Goal: Information Seeking & Learning: Understand process/instructions

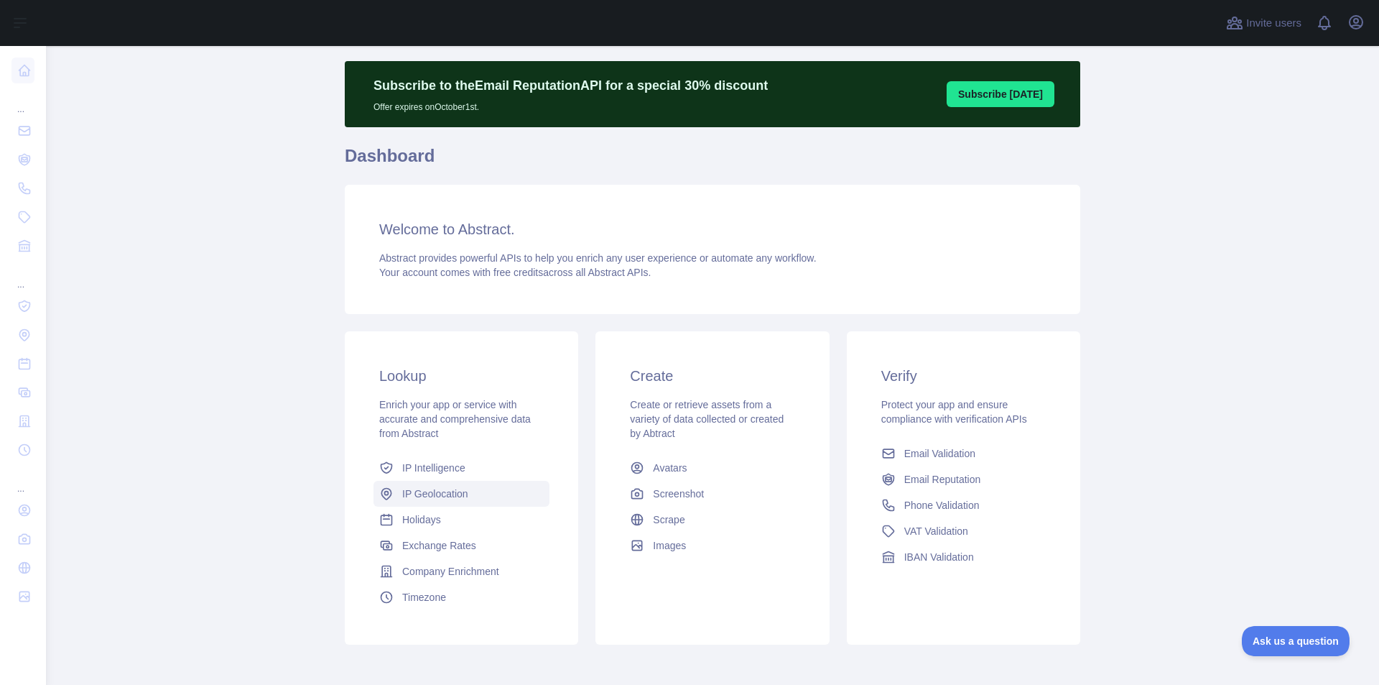
click at [438, 490] on span "IP Geolocation" at bounding box center [435, 493] width 66 height 14
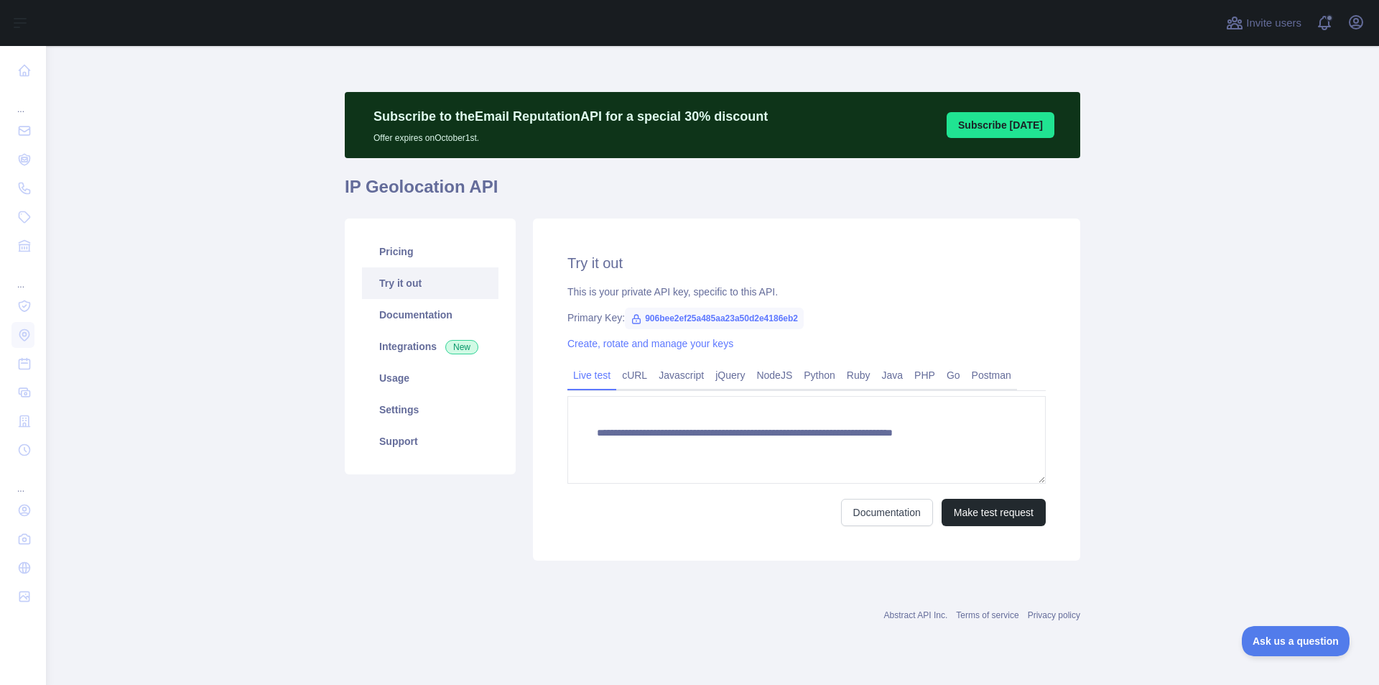
type textarea "**********"
click at [1018, 138] on div "Subscribe to the Email Reputation API for a special 30 % discount Offer expires…" at bounding box center [713, 125] width 736 height 66
click at [1027, 134] on button "Subscribe [DATE]" at bounding box center [1001, 125] width 108 height 26
click at [1028, 129] on button "Subscribe [DATE]" at bounding box center [1001, 125] width 108 height 26
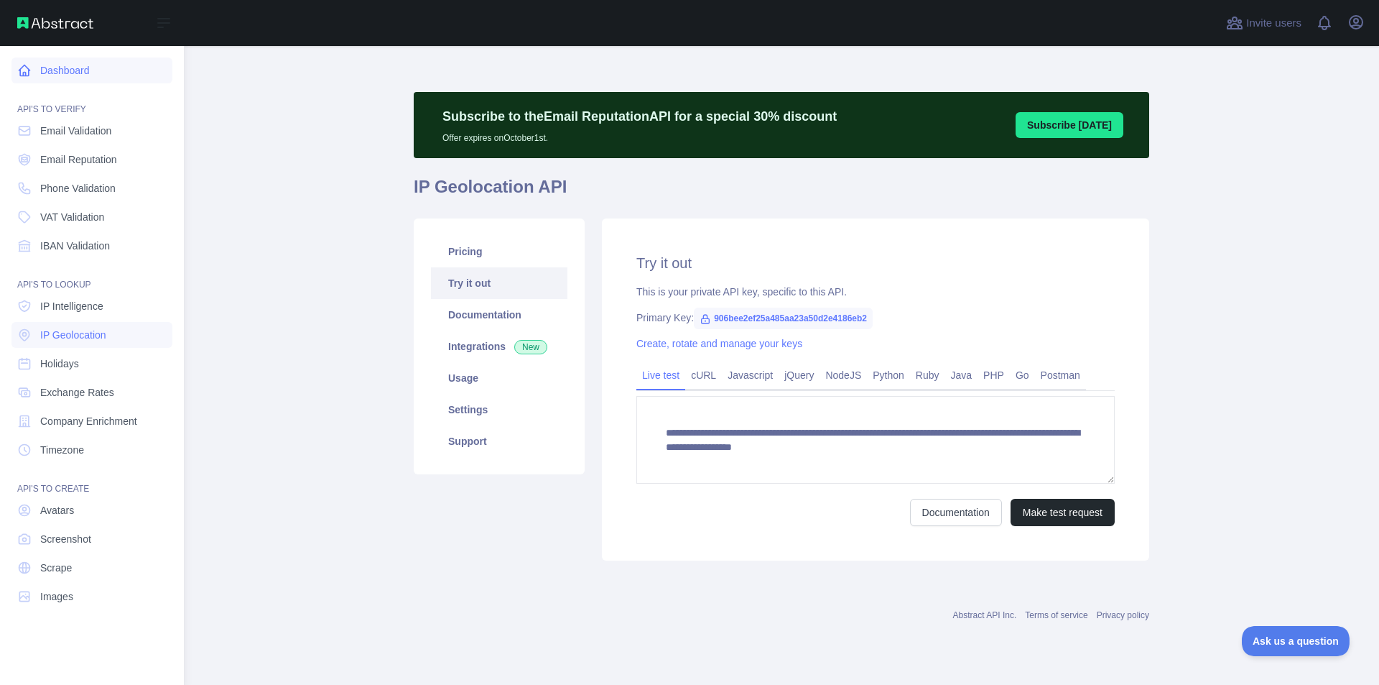
click at [78, 65] on link "Dashboard" at bounding box center [91, 70] width 161 height 26
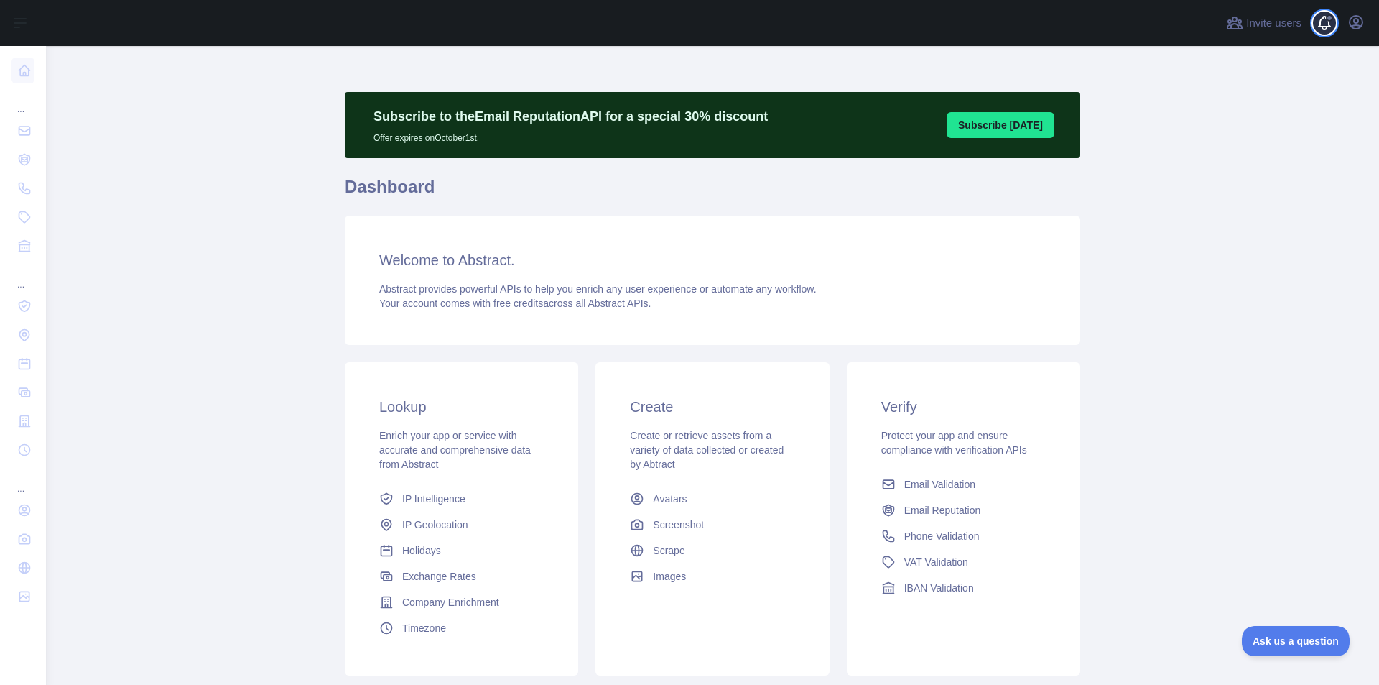
click at [1326, 25] on span at bounding box center [1330, 23] width 29 height 46
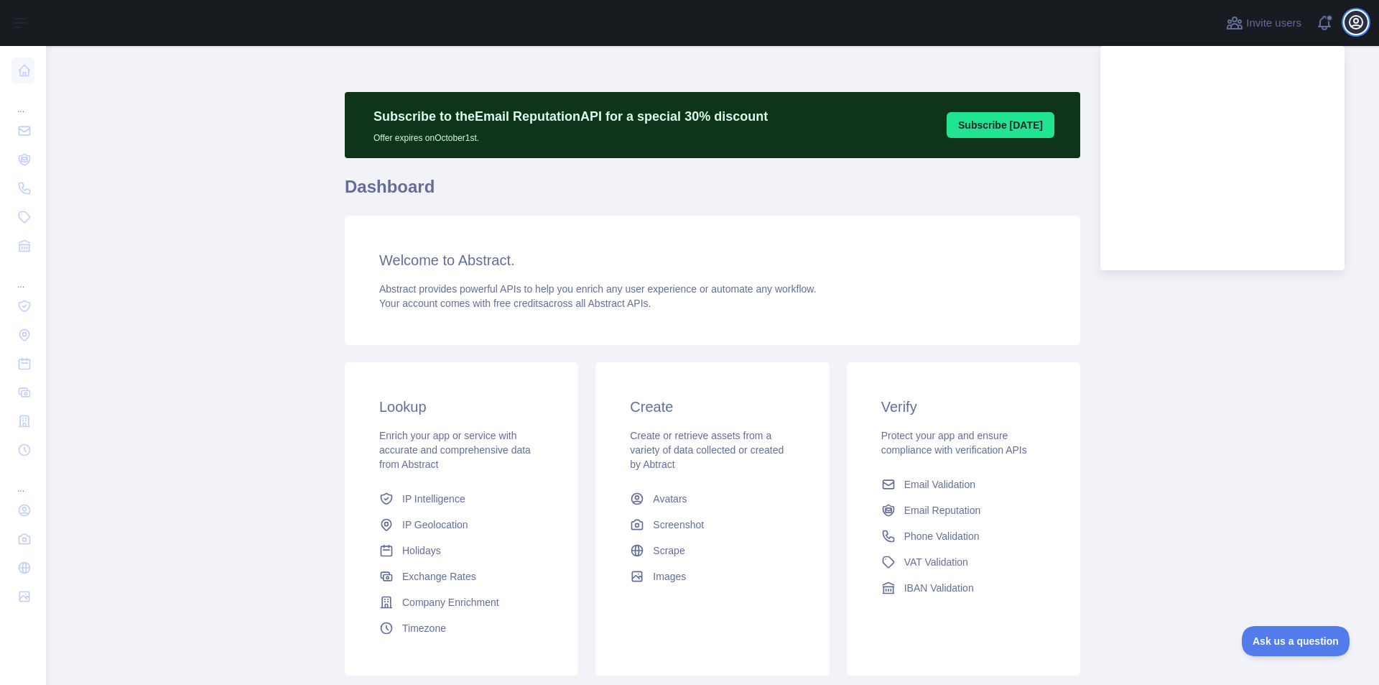
click at [1352, 25] on icon "button" at bounding box center [1356, 22] width 17 height 17
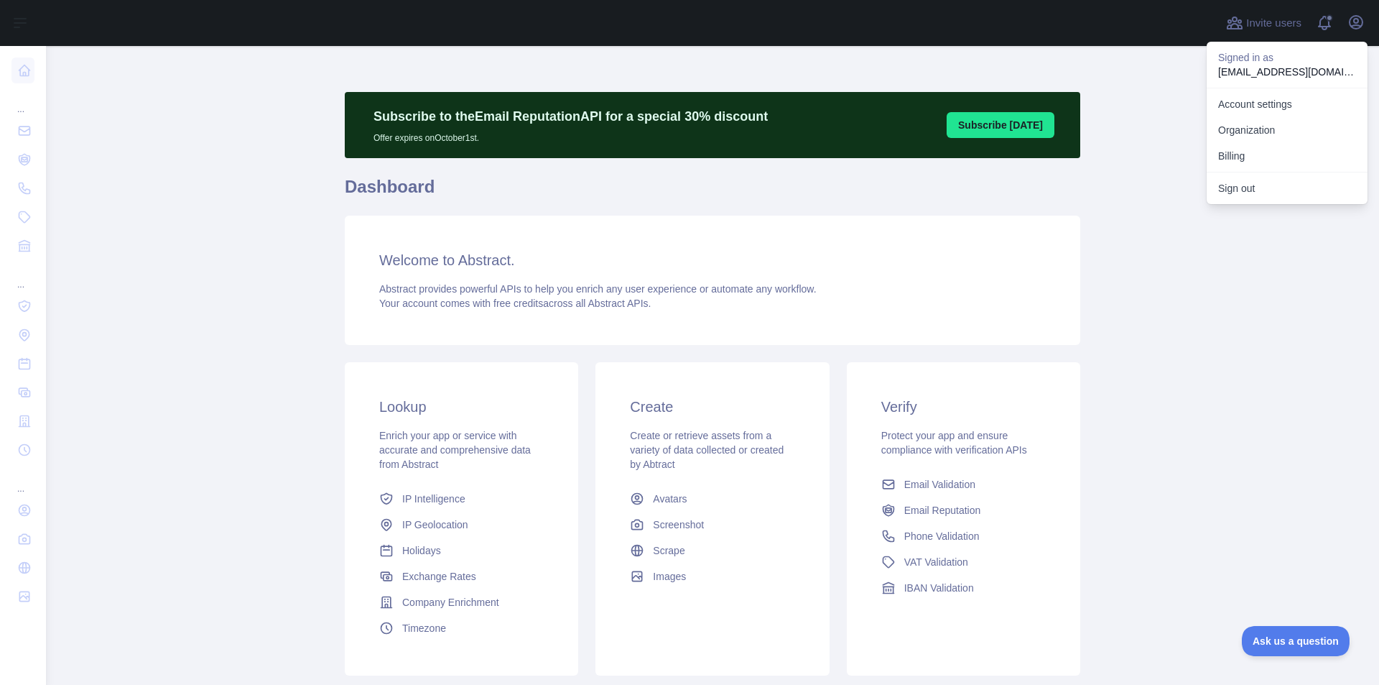
click at [1265, 307] on main "Subscribe to the Email Reputation API for a special 30 % discount Offer expires…" at bounding box center [712, 365] width 1333 height 639
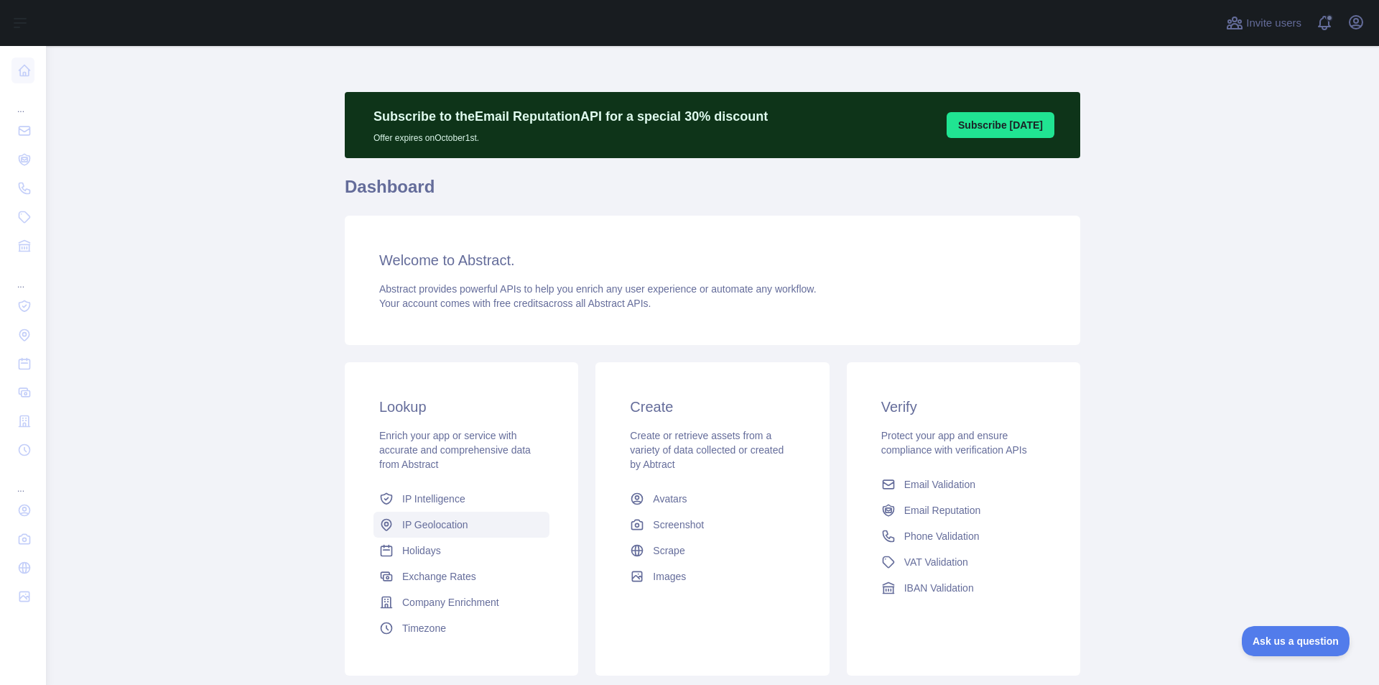
click at [424, 529] on span "IP Geolocation" at bounding box center [435, 524] width 66 height 14
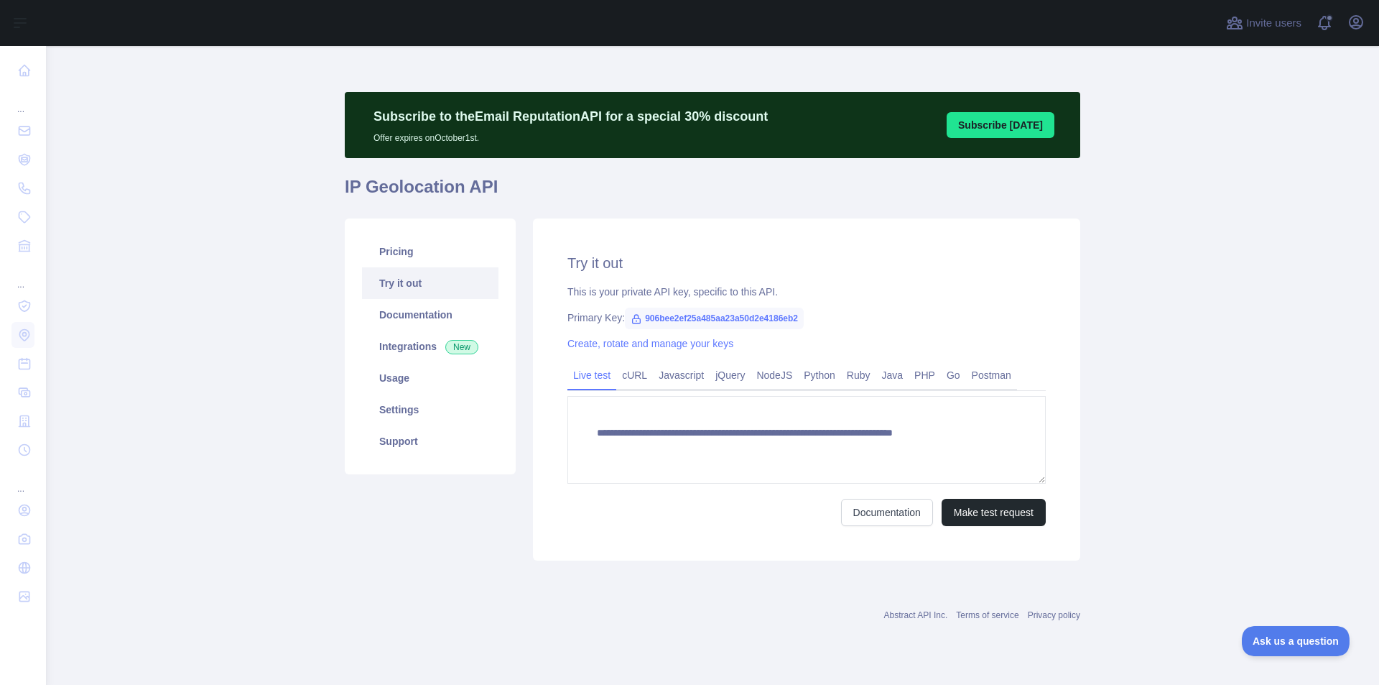
type textarea "**********"
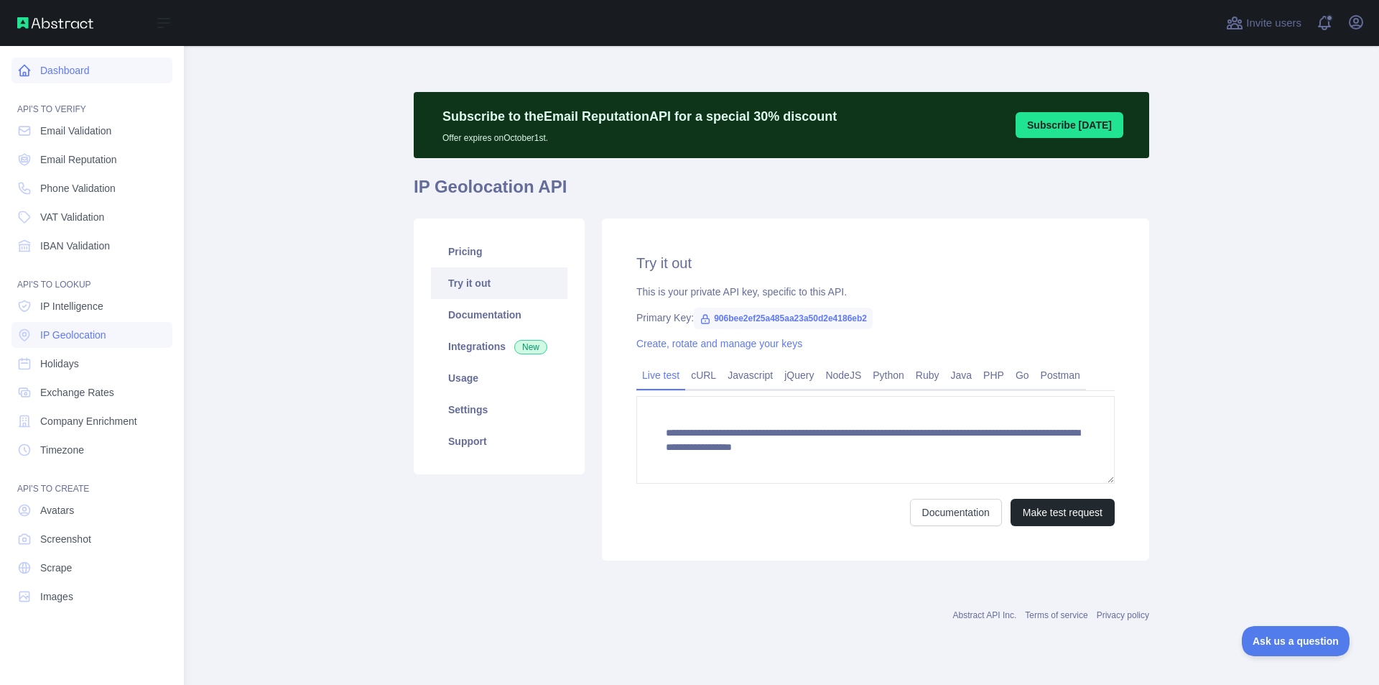
click at [68, 75] on link "Dashboard" at bounding box center [91, 70] width 161 height 26
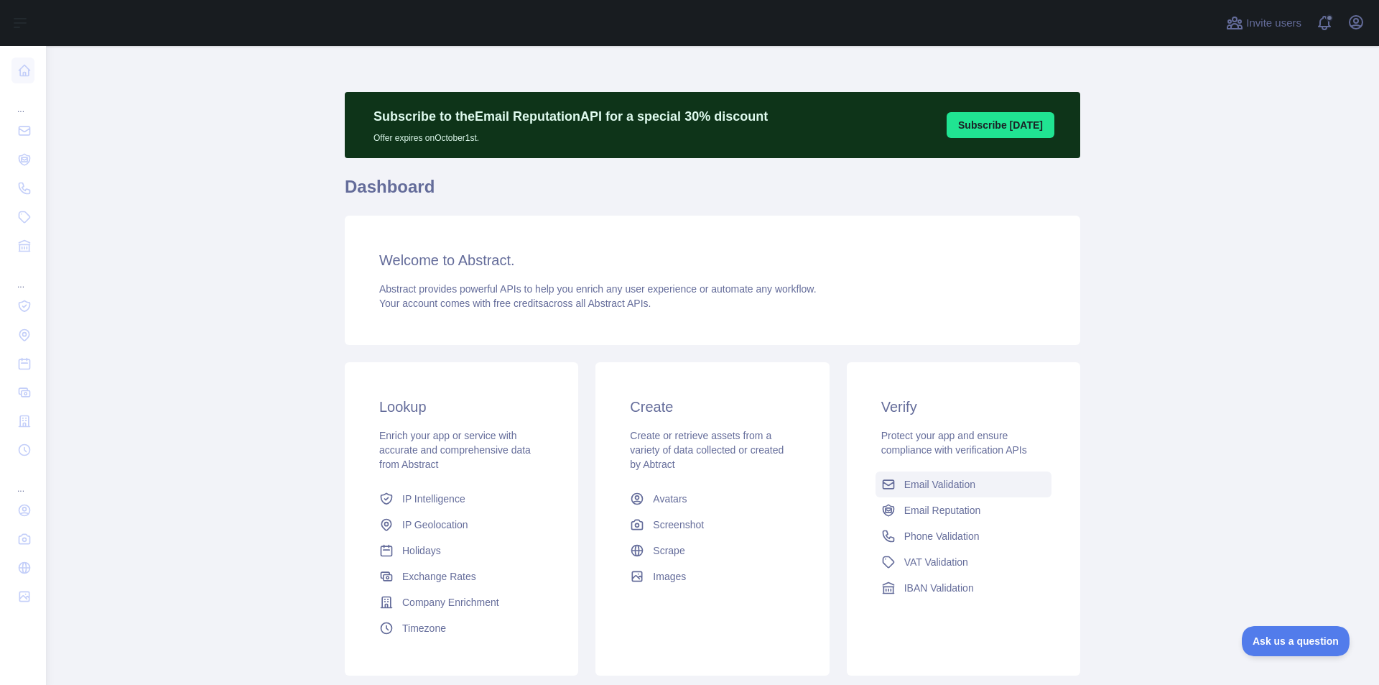
click at [946, 486] on span "Email Validation" at bounding box center [940, 484] width 71 height 14
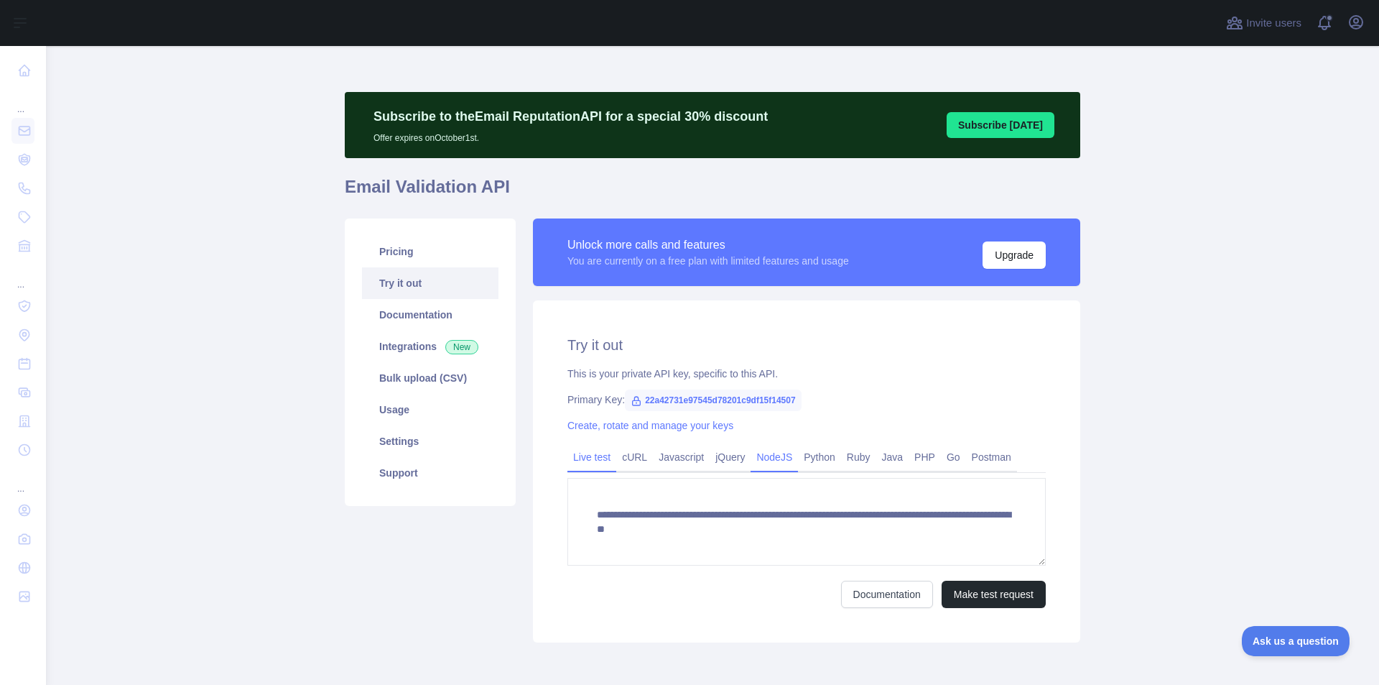
click at [763, 463] on link "NodeJS" at bounding box center [774, 456] width 47 height 23
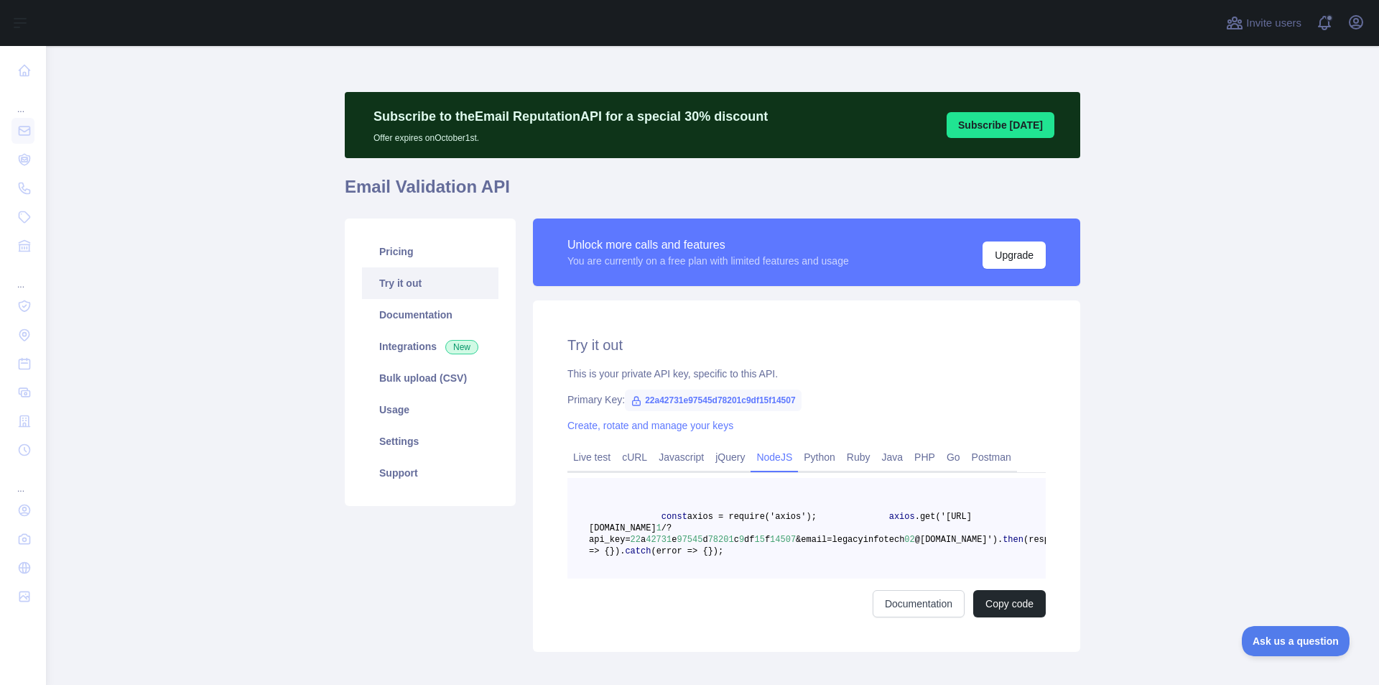
scroll to position [72, 0]
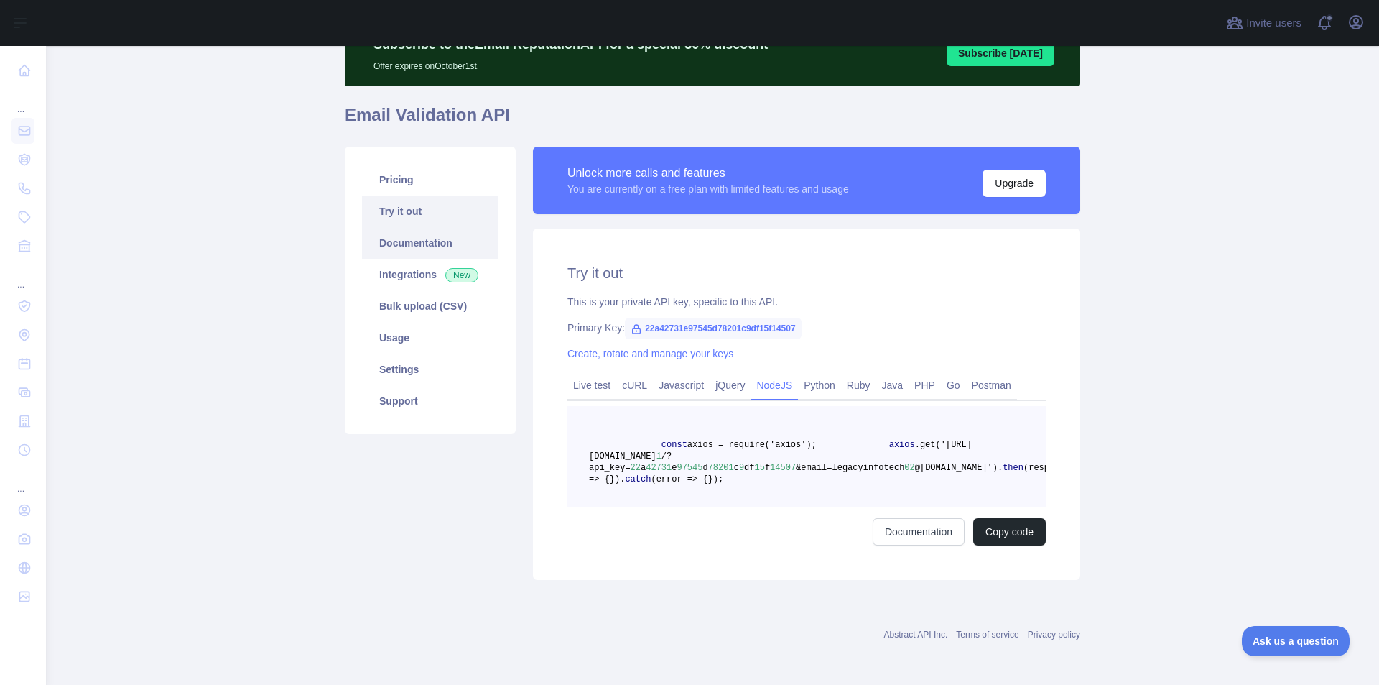
click at [425, 256] on link "Documentation" at bounding box center [430, 243] width 137 height 32
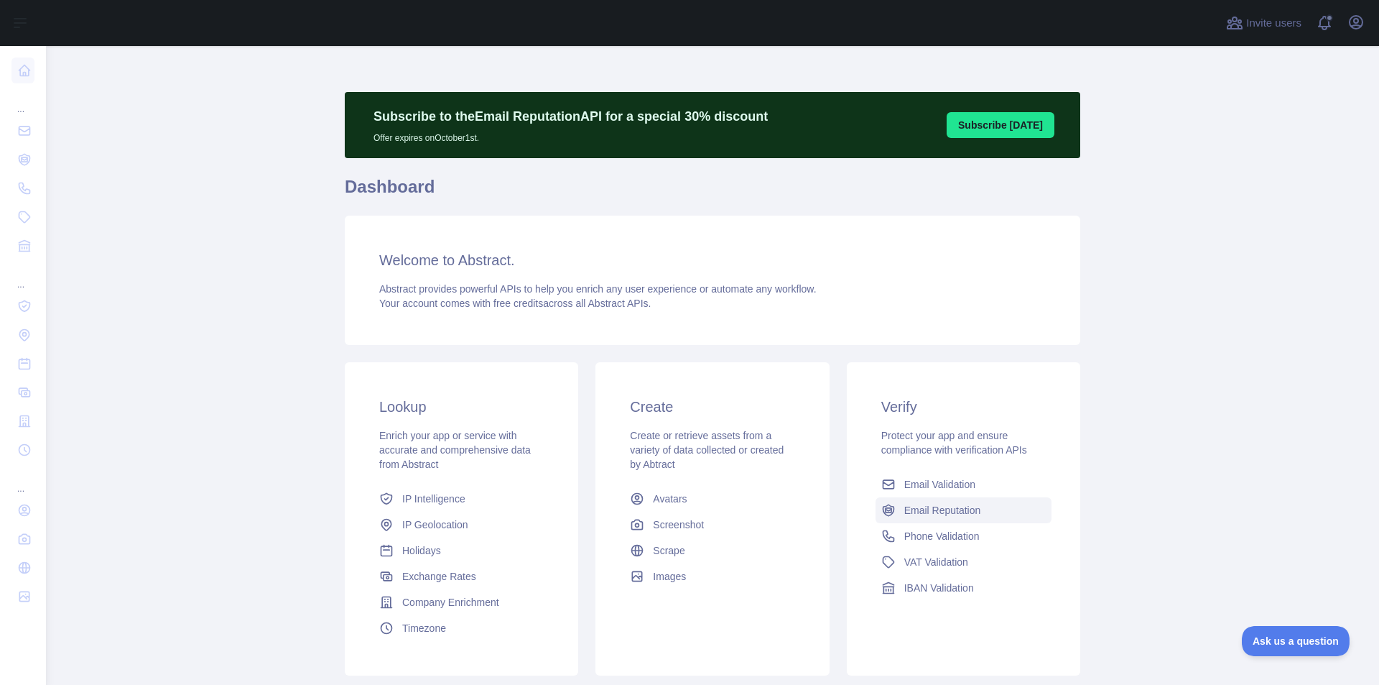
click at [989, 515] on link "Email Reputation" at bounding box center [964, 510] width 176 height 26
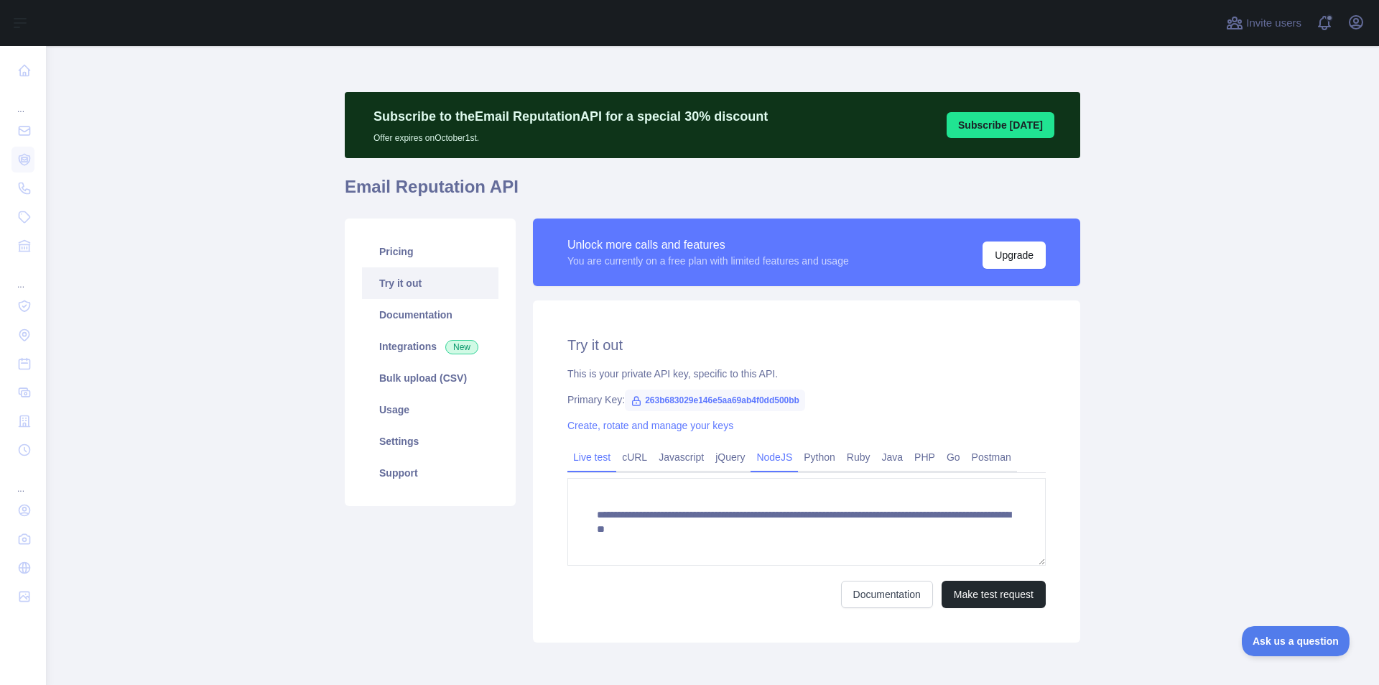
click at [760, 457] on link "NodeJS" at bounding box center [774, 456] width 47 height 23
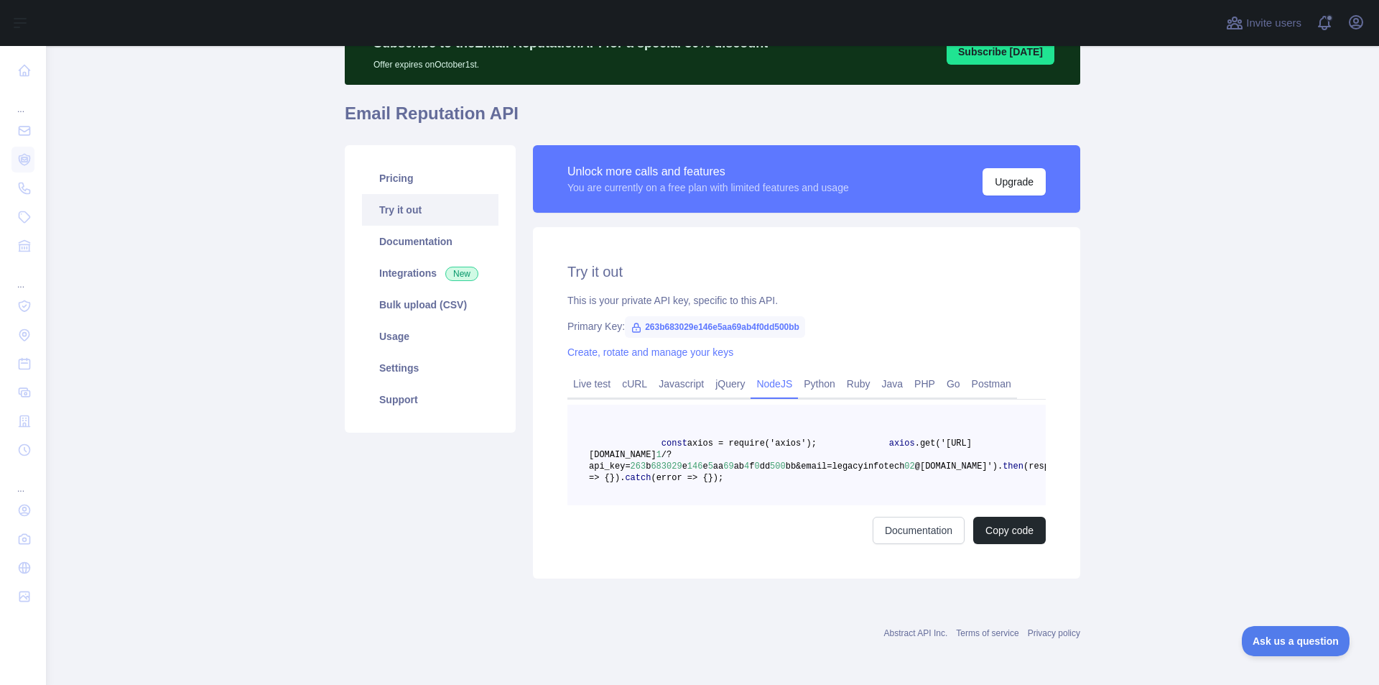
scroll to position [108, 0]
click at [412, 226] on link "Documentation" at bounding box center [430, 242] width 137 height 32
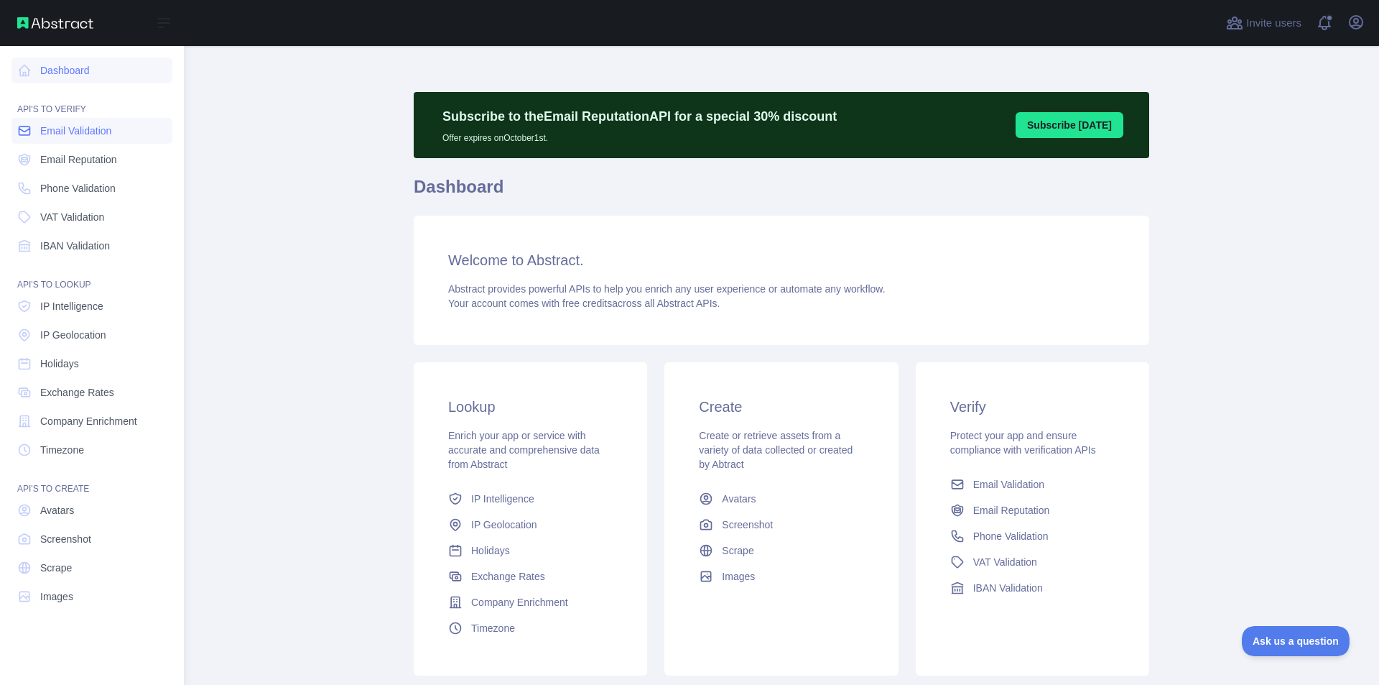
click at [109, 137] on span "Email Validation" at bounding box center [75, 131] width 71 height 14
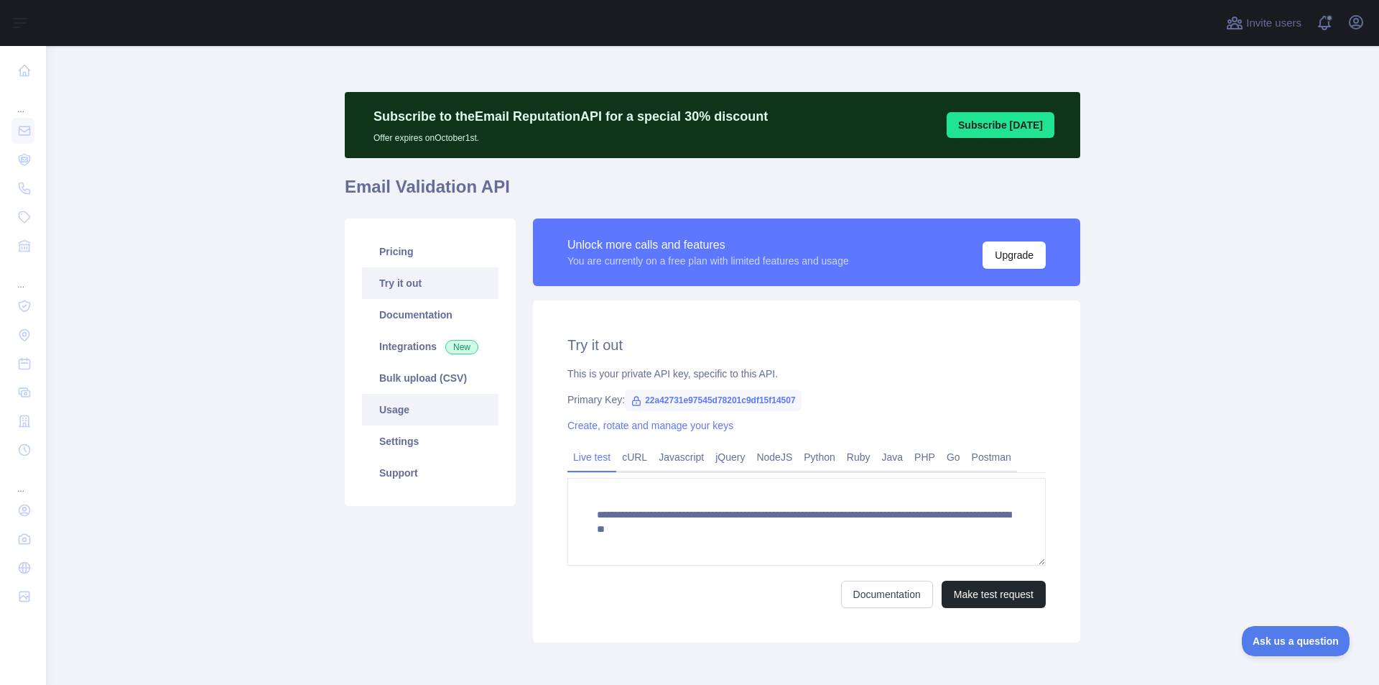
click at [389, 406] on link "Usage" at bounding box center [430, 410] width 137 height 32
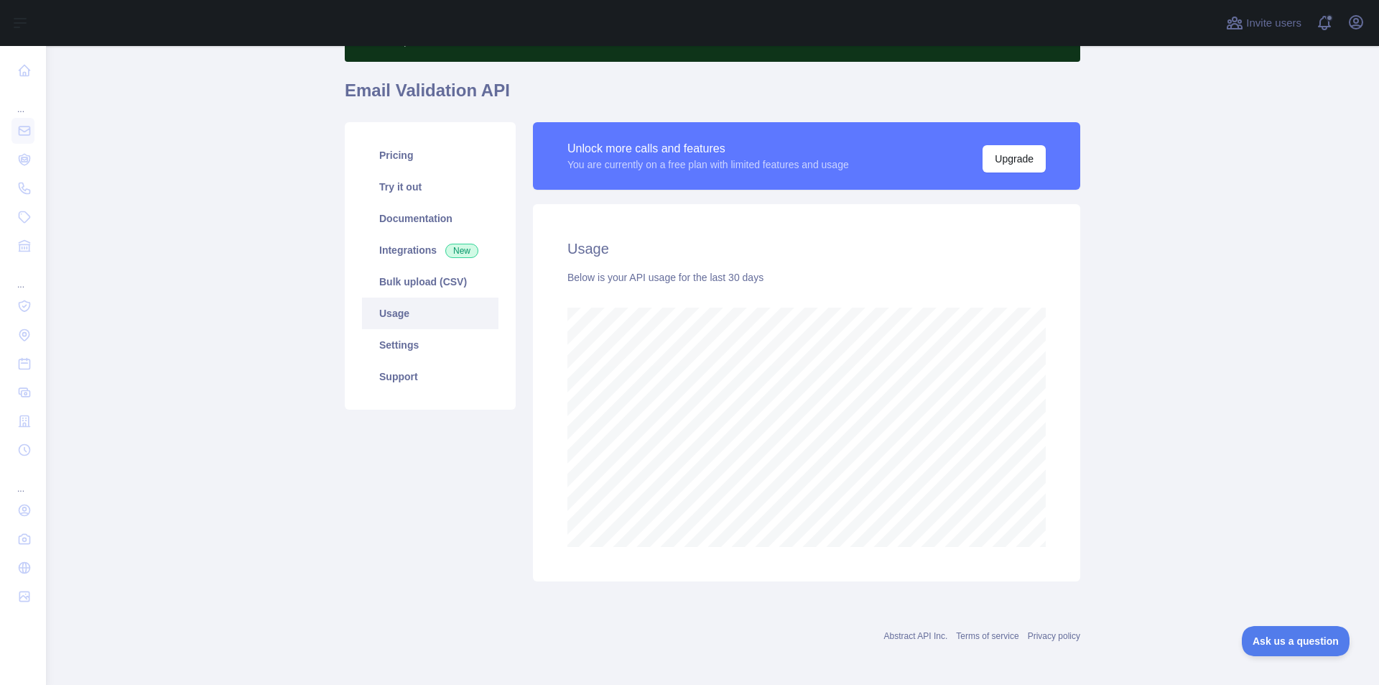
scroll to position [99, 0]
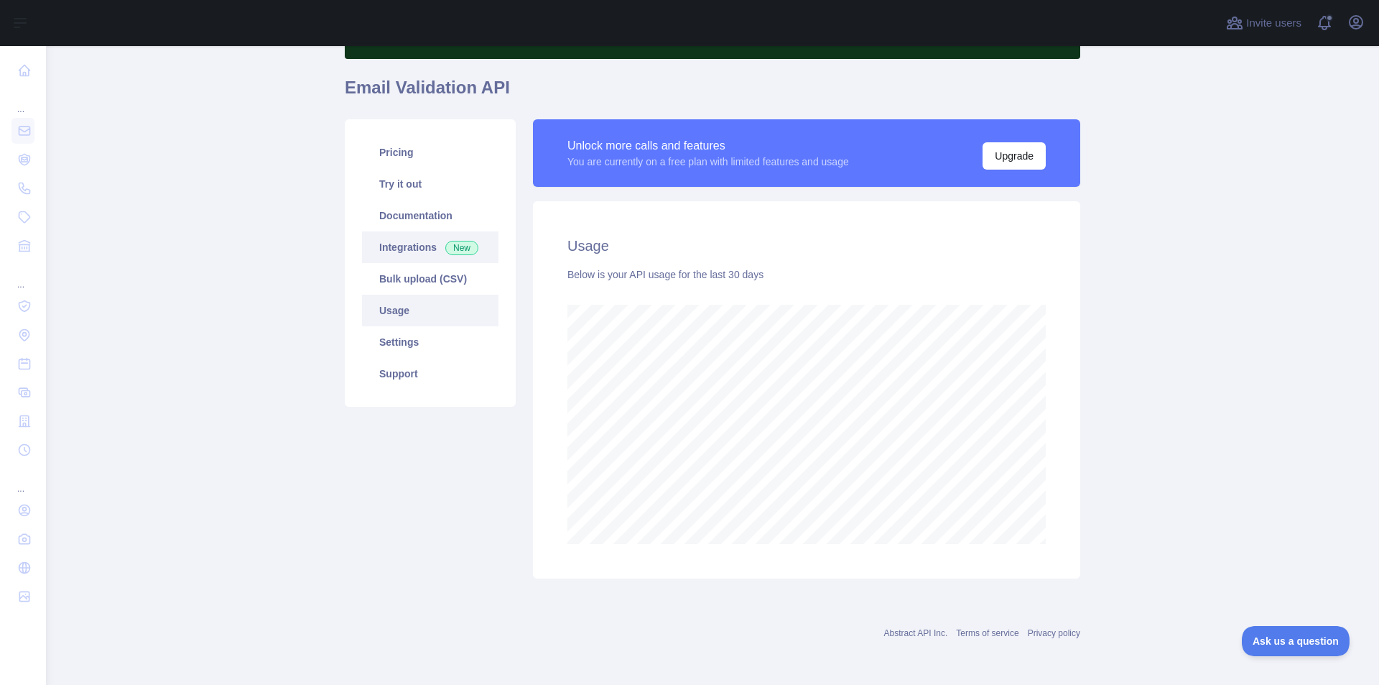
click at [407, 256] on link "Integrations New" at bounding box center [430, 247] width 137 height 32
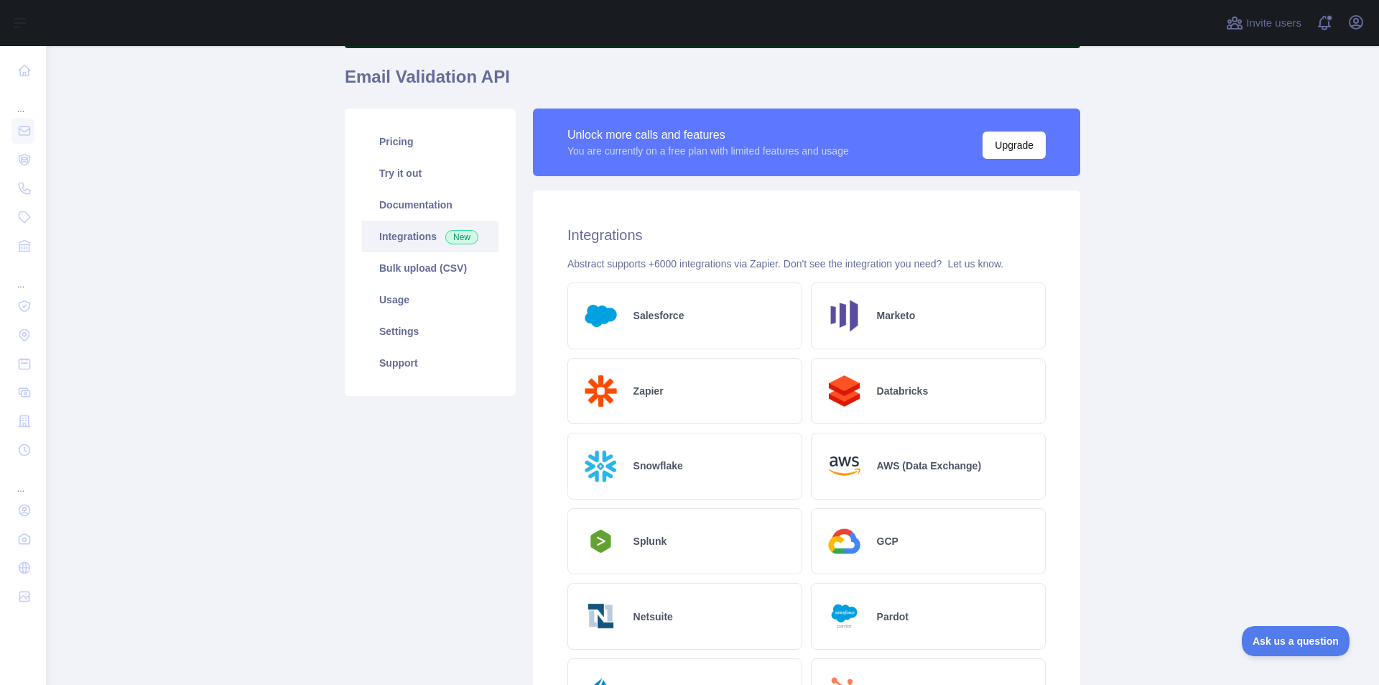
scroll to position [96, 0]
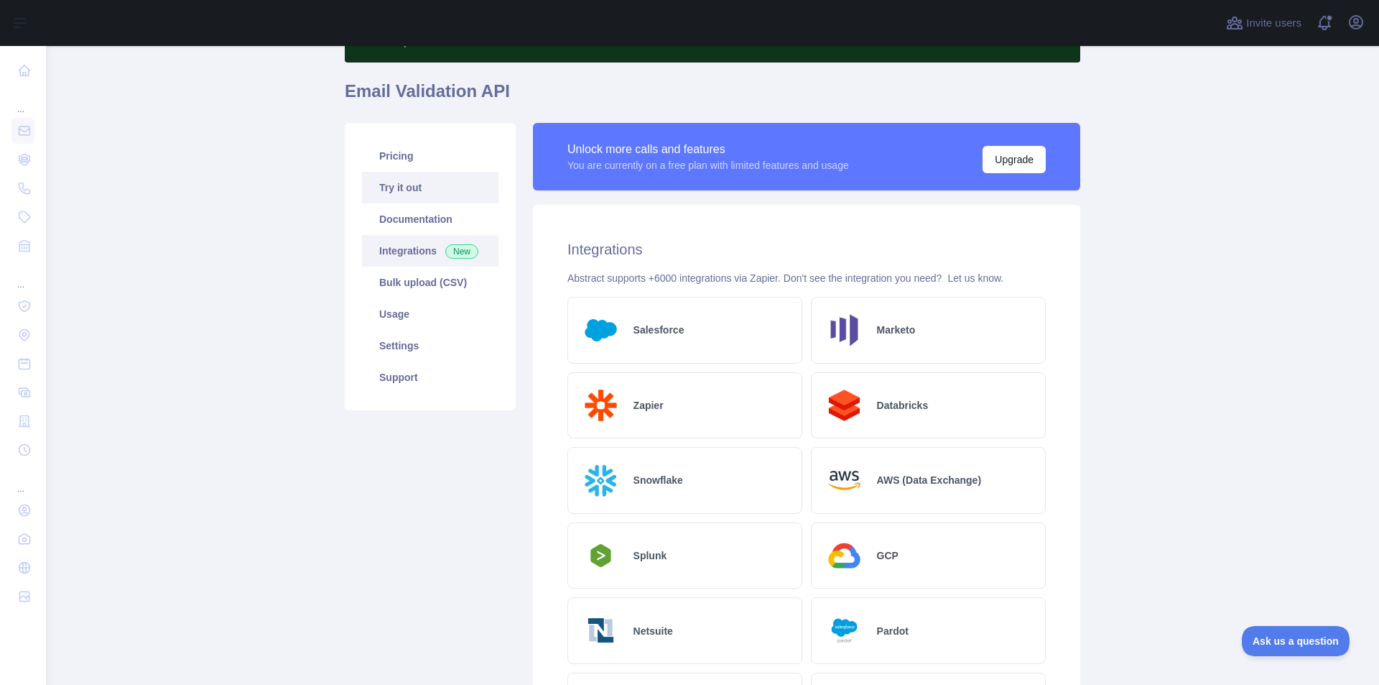
click at [403, 197] on link "Try it out" at bounding box center [430, 188] width 137 height 32
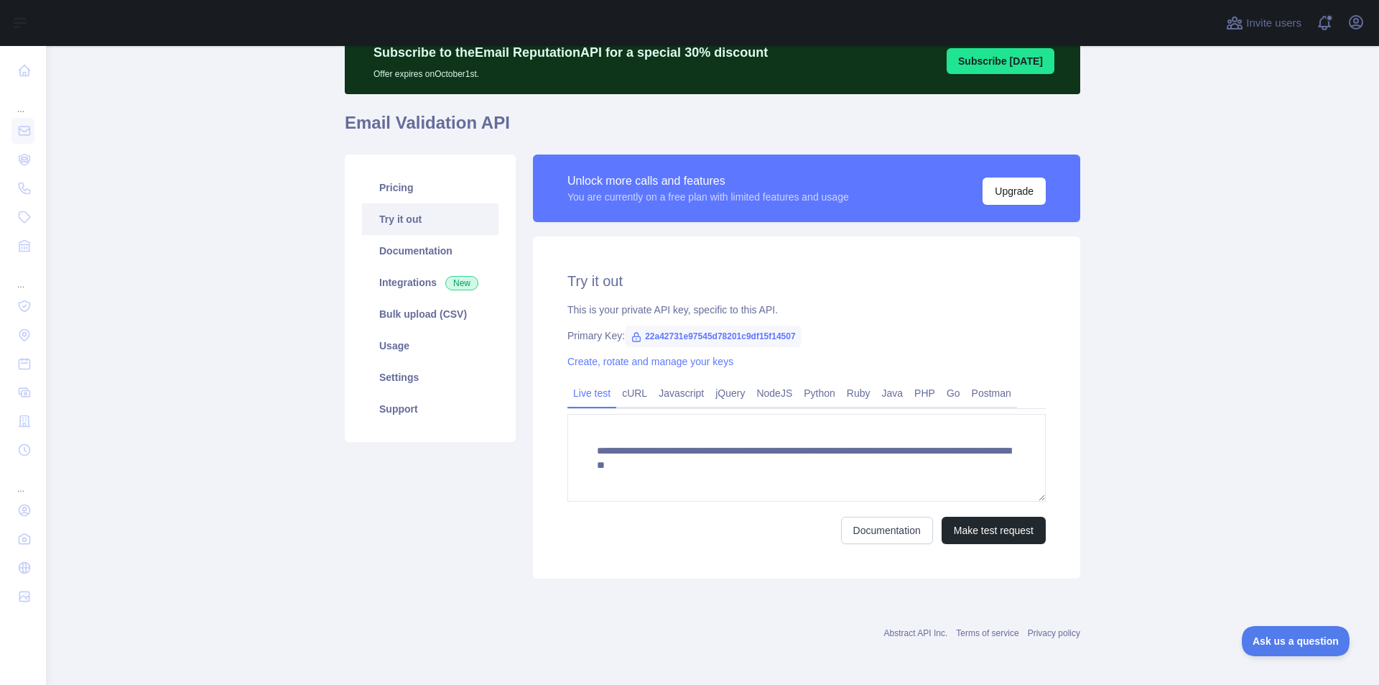
scroll to position [64, 0]
click at [665, 396] on link "Javascript" at bounding box center [681, 392] width 57 height 23
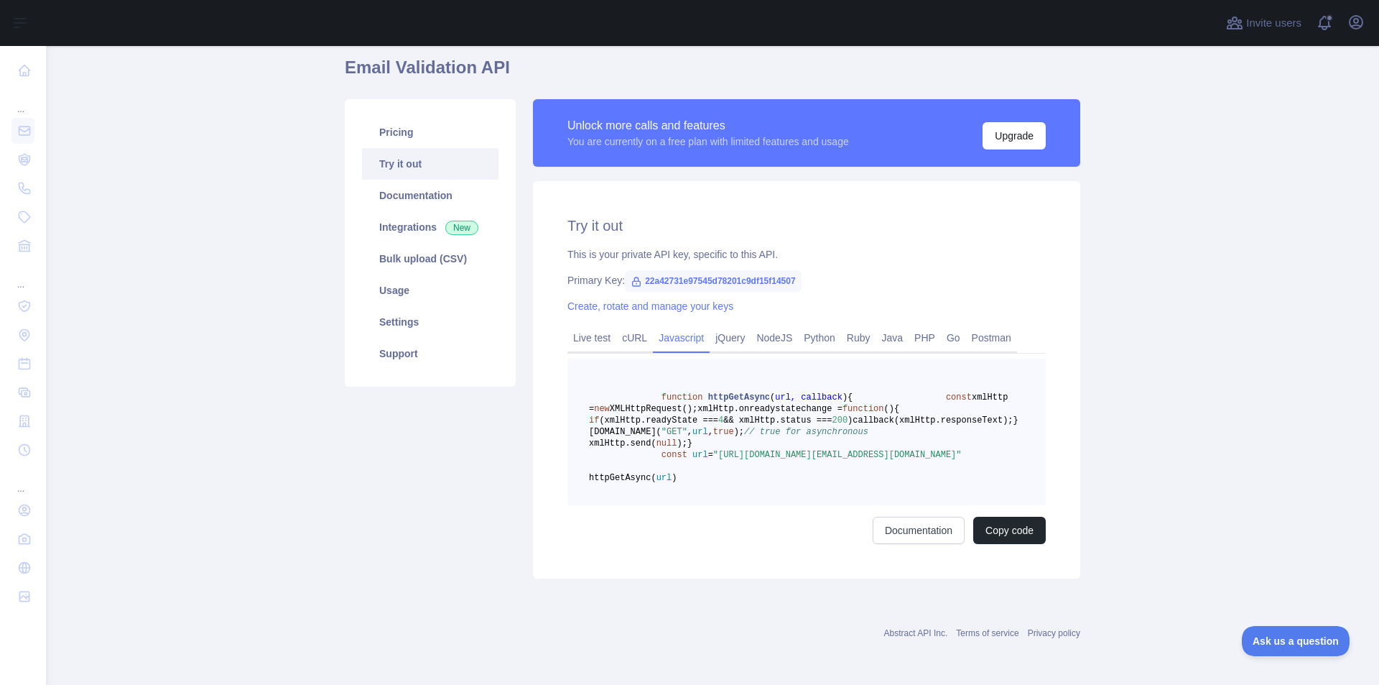
scroll to position [136, 0]
click at [1008, 544] on button "Copy code" at bounding box center [1009, 530] width 73 height 27
click at [402, 148] on link "Try it out" at bounding box center [430, 164] width 137 height 32
click at [394, 185] on link "Documentation" at bounding box center [430, 196] width 137 height 32
